Goal: Transaction & Acquisition: Purchase product/service

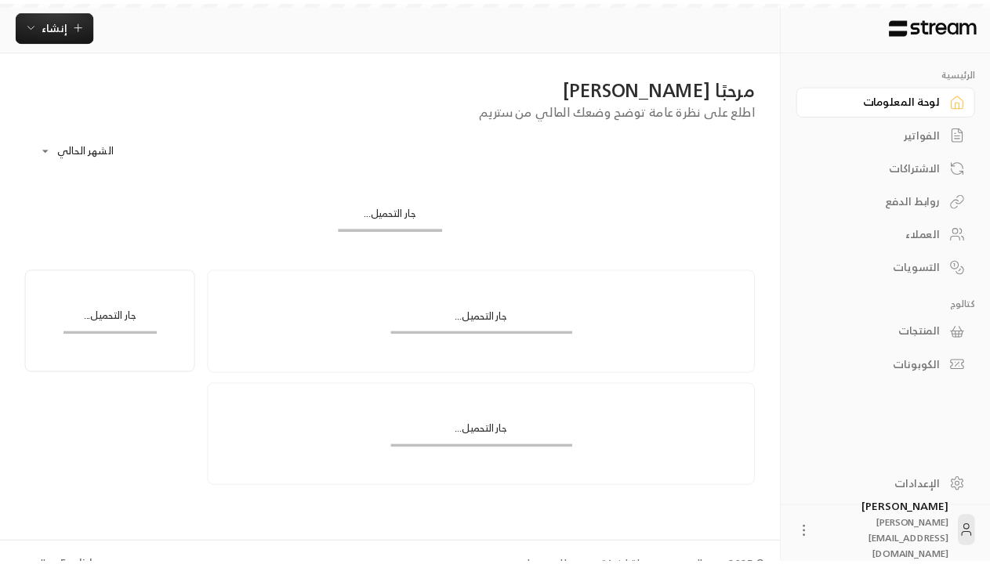
scroll to position [10, 0]
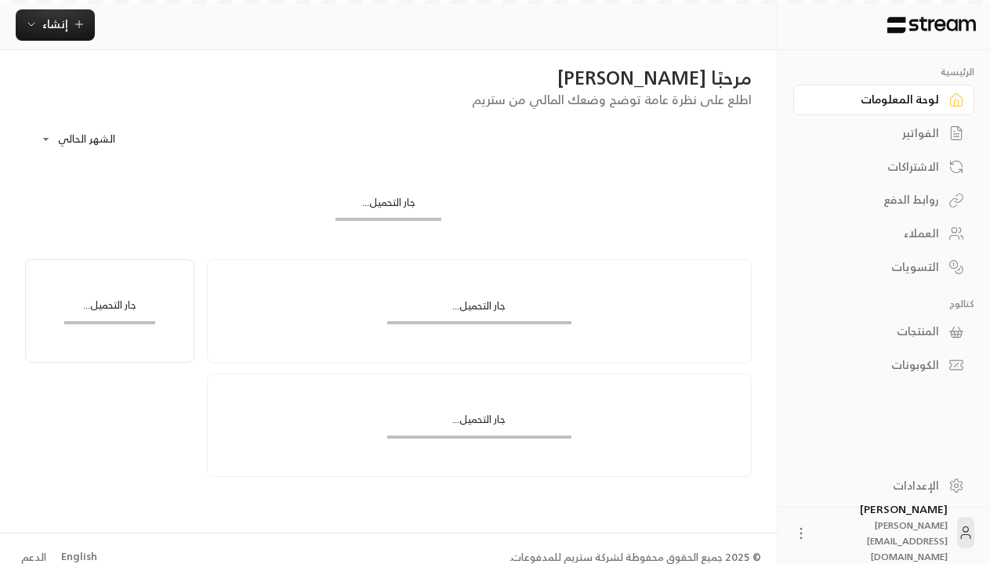
click at [77, 556] on div "English" at bounding box center [79, 557] width 36 height 16
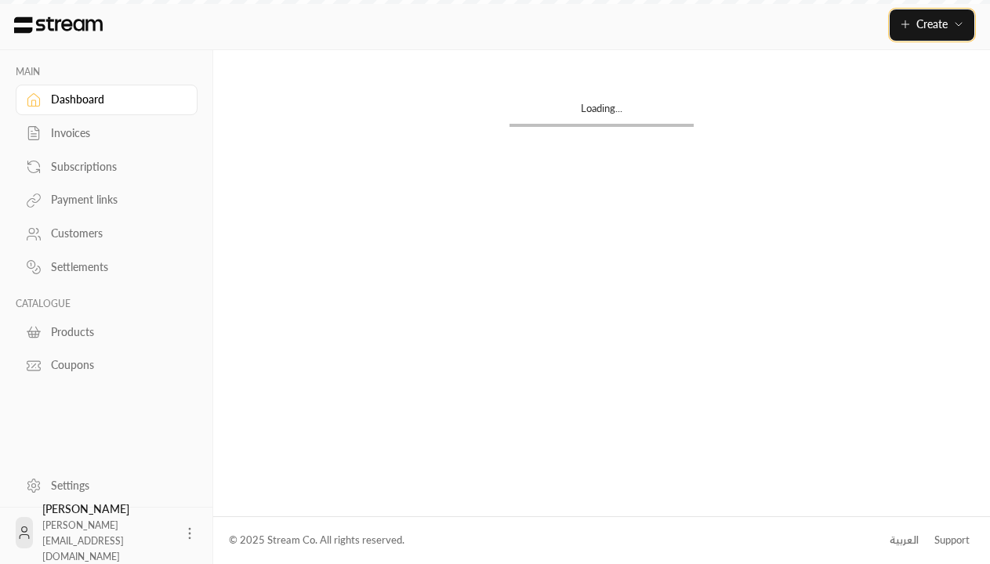
click at [944, 24] on span "Create" at bounding box center [931, 23] width 31 height 13
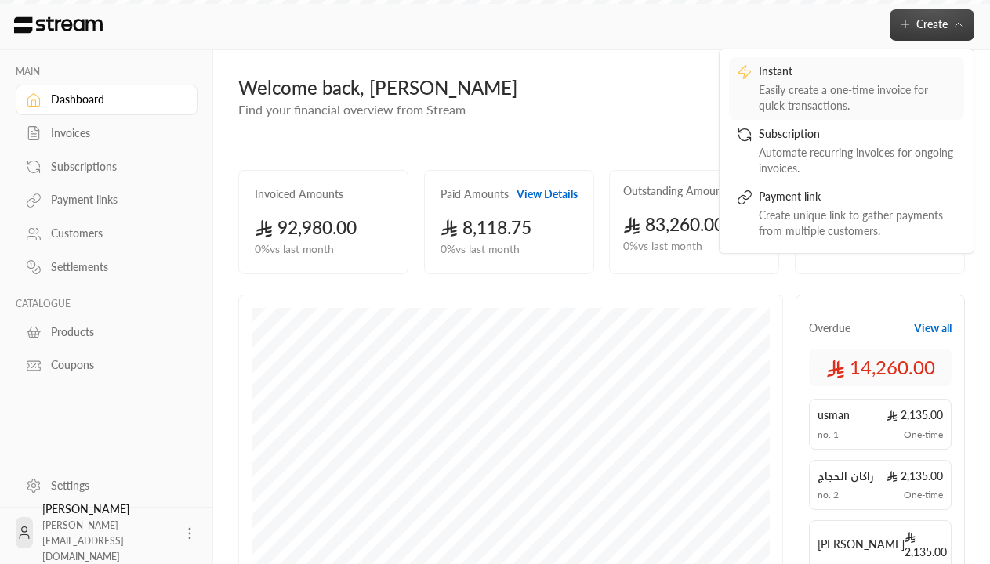
click at [846, 88] on div "Easily create a one-time invoice for quick transactions." at bounding box center [857, 97] width 197 height 31
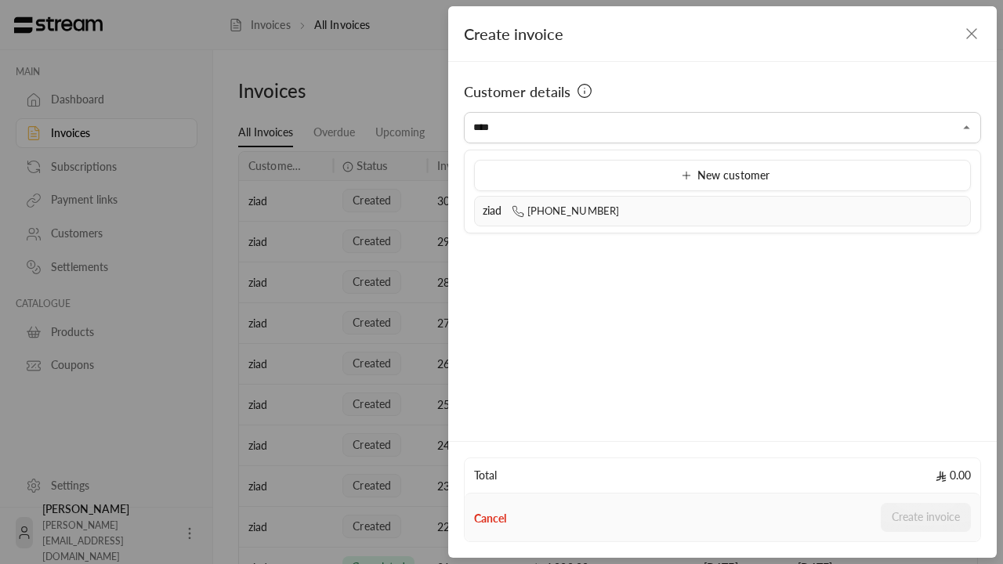
click at [723, 211] on div "ziad [PHONE_NUMBER]" at bounding box center [723, 211] width 480 height 16
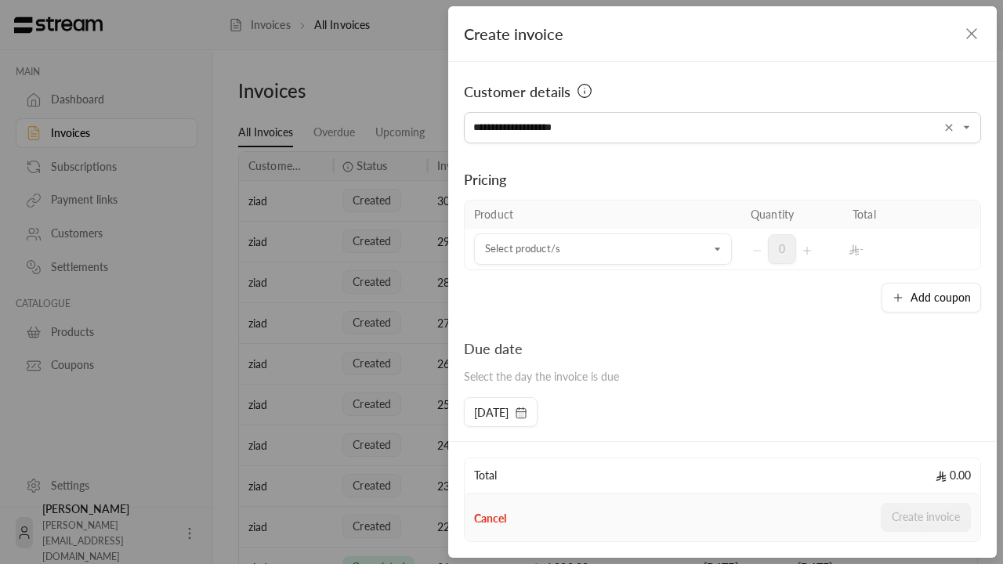
type input "**********"
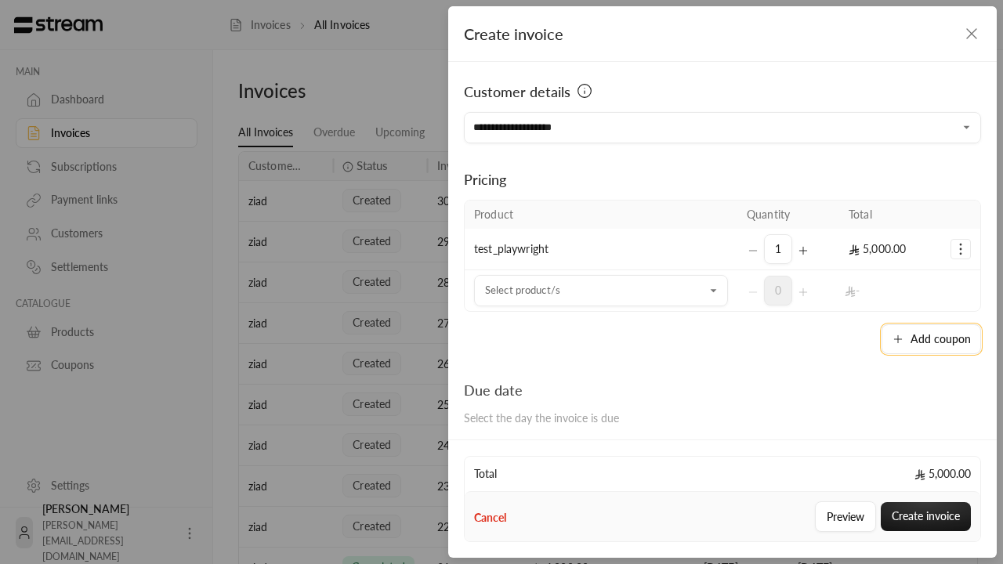
click at [928, 339] on button "Add coupon" at bounding box center [932, 339] width 100 height 30
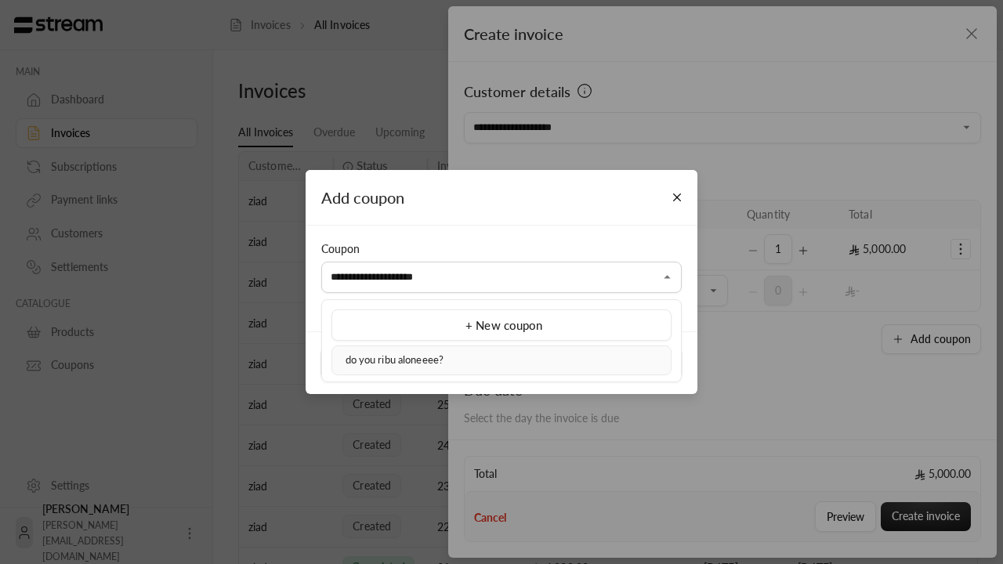
click at [502, 360] on div "do you ribu aloneeee?" at bounding box center [501, 361] width 323 height 16
type input "**********"
click at [593, 363] on button "Apply" at bounding box center [594, 363] width 177 height 31
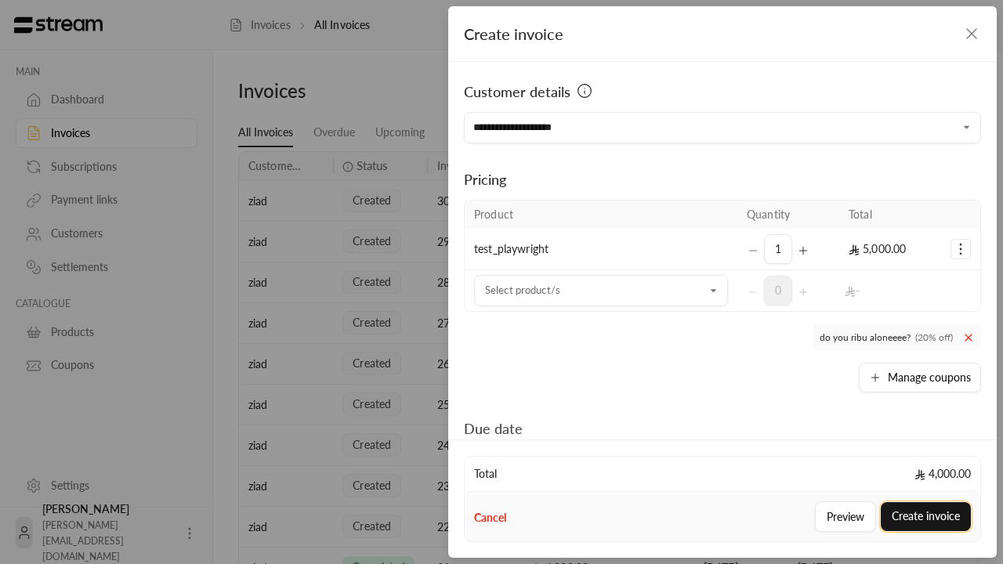
click at [926, 516] on button "Create invoice" at bounding box center [926, 516] width 90 height 29
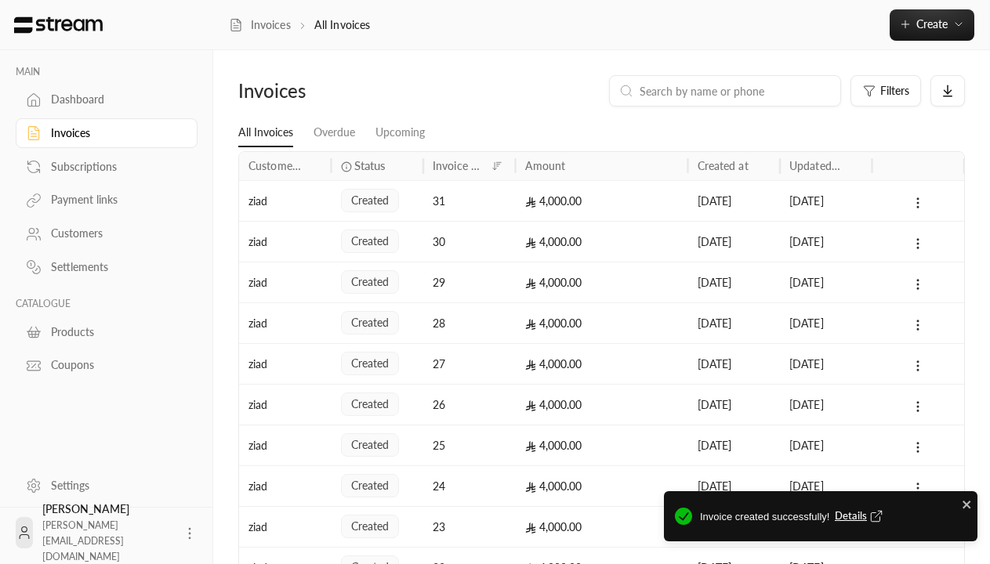
click at [860, 516] on span "Details" at bounding box center [861, 517] width 52 height 16
